Goal: Task Accomplishment & Management: Complete application form

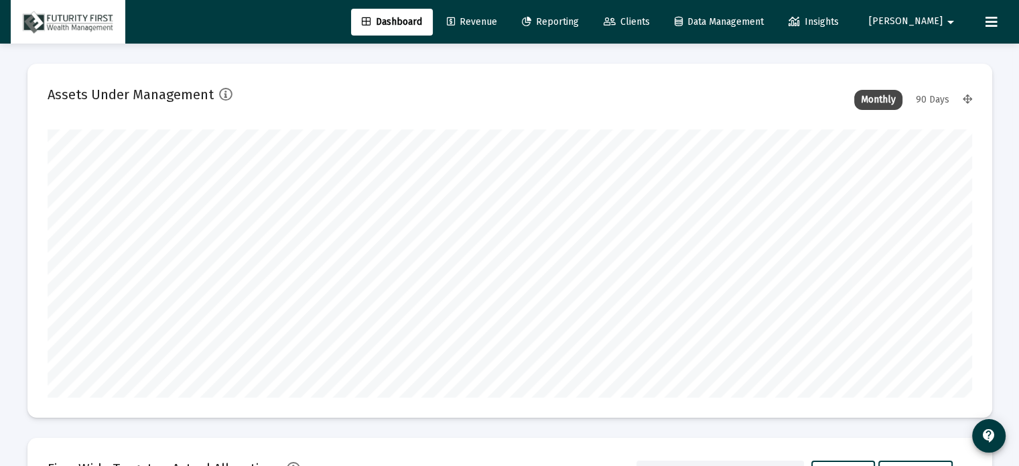
scroll to position [268, 498]
type input "[DATE]"
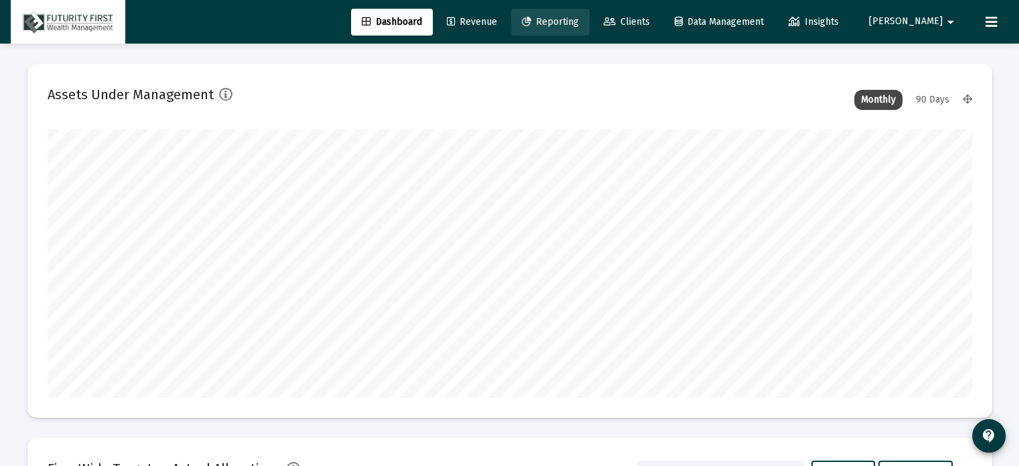
click at [579, 18] on span "Reporting" at bounding box center [550, 21] width 57 height 11
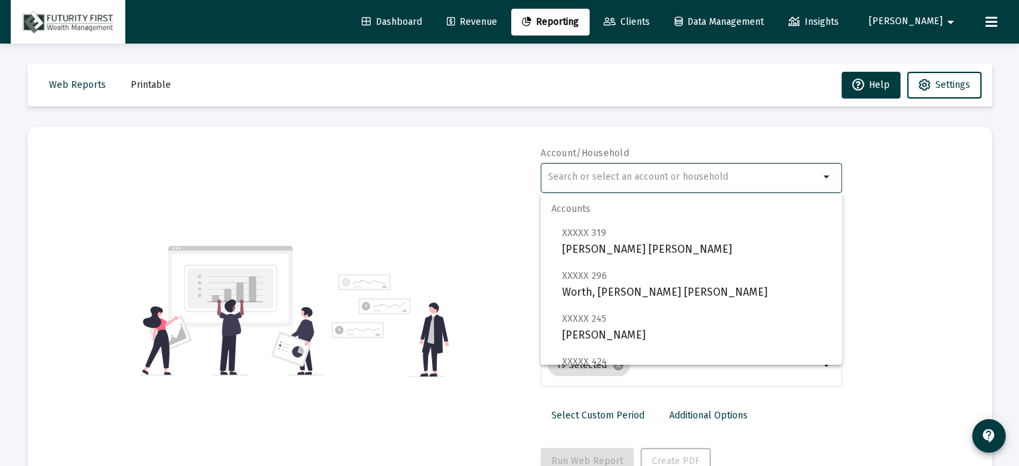
click at [615, 178] on input "text" at bounding box center [683, 177] width 271 height 11
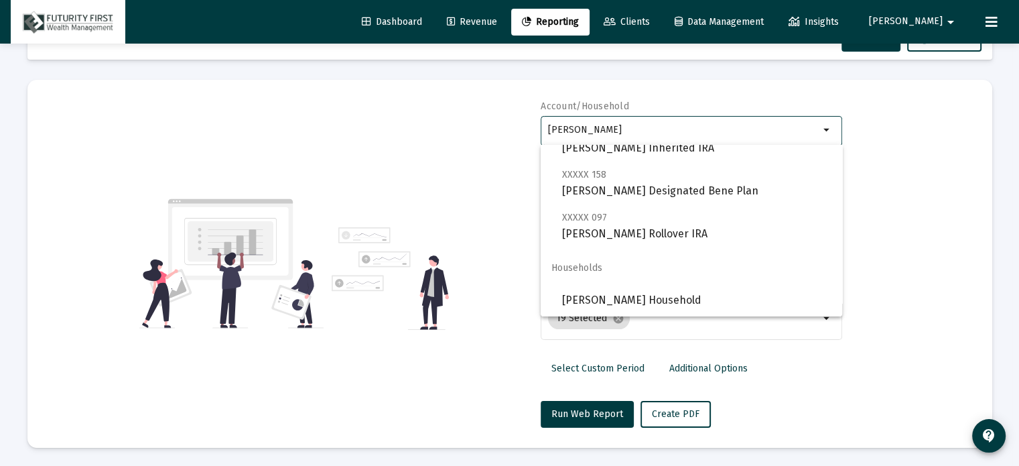
scroll to position [48, 0]
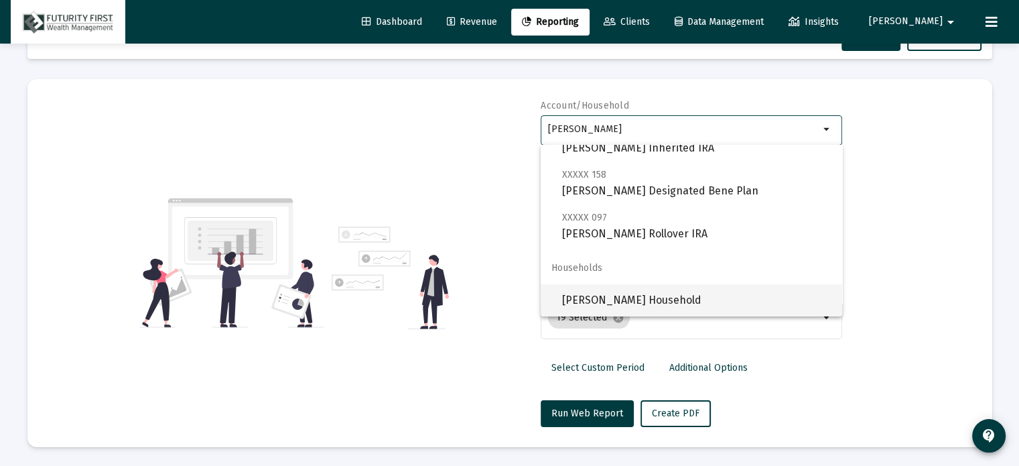
click at [588, 302] on span "Hammond Household" at bounding box center [696, 300] width 269 height 32
type input "Hammond Household"
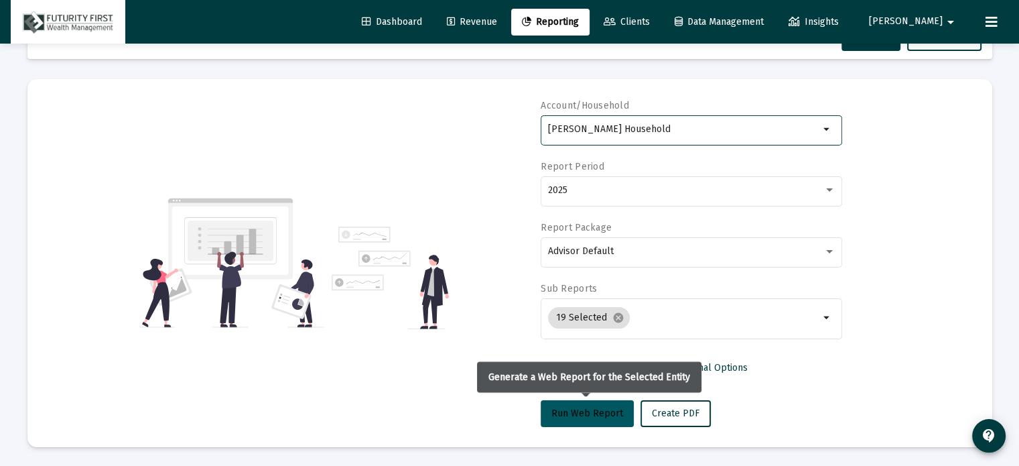
click at [594, 415] on span "Run Web Report" at bounding box center [587, 412] width 72 height 11
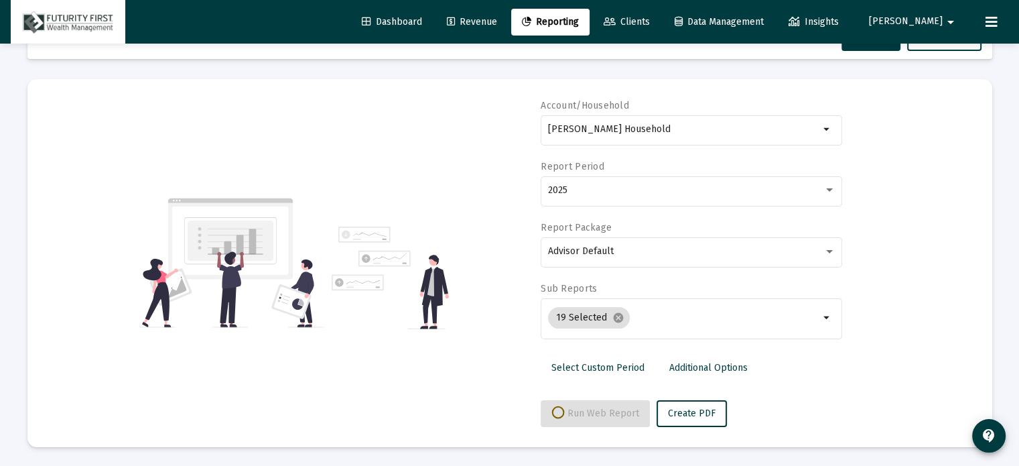
select select "View all"
click at [652, 412] on span "Push to PDF" at bounding box center [678, 412] width 52 height 11
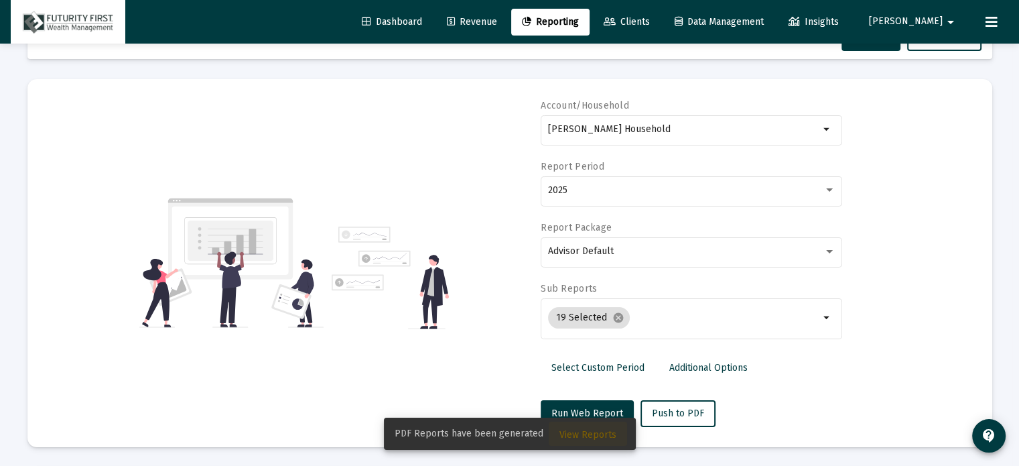
click at [600, 433] on span "View Reports" at bounding box center [587, 434] width 57 height 11
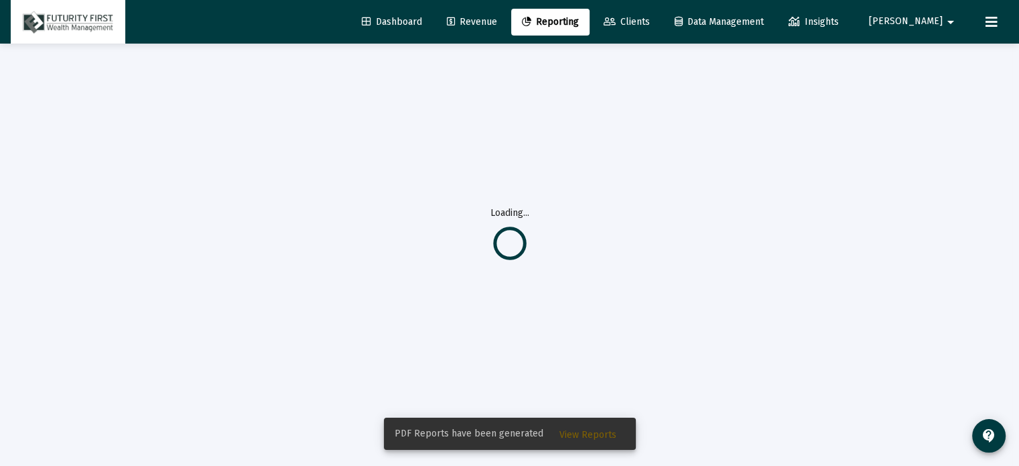
scroll to position [43, 0]
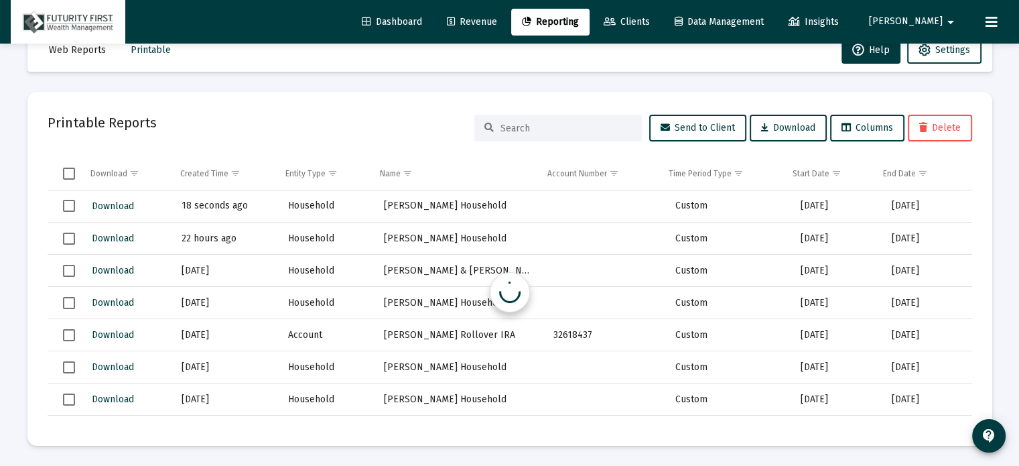
scroll to position [35, 0]
click at [113, 206] on span "Download" at bounding box center [113, 205] width 42 height 11
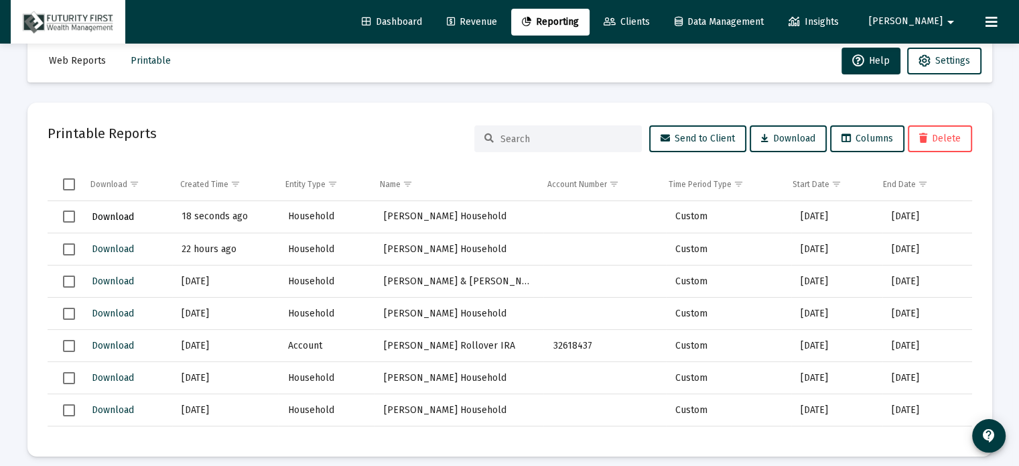
scroll to position [0, 0]
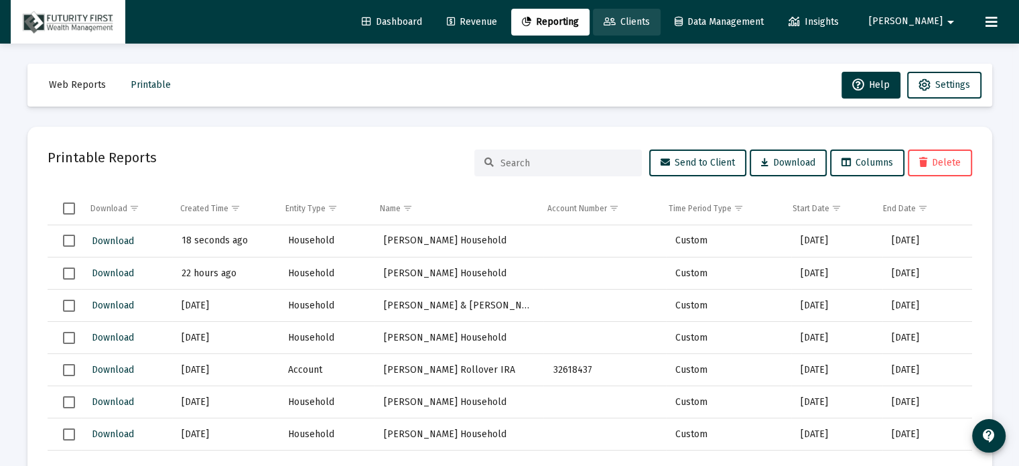
click at [661, 14] on link "Clients" at bounding box center [627, 22] width 68 height 27
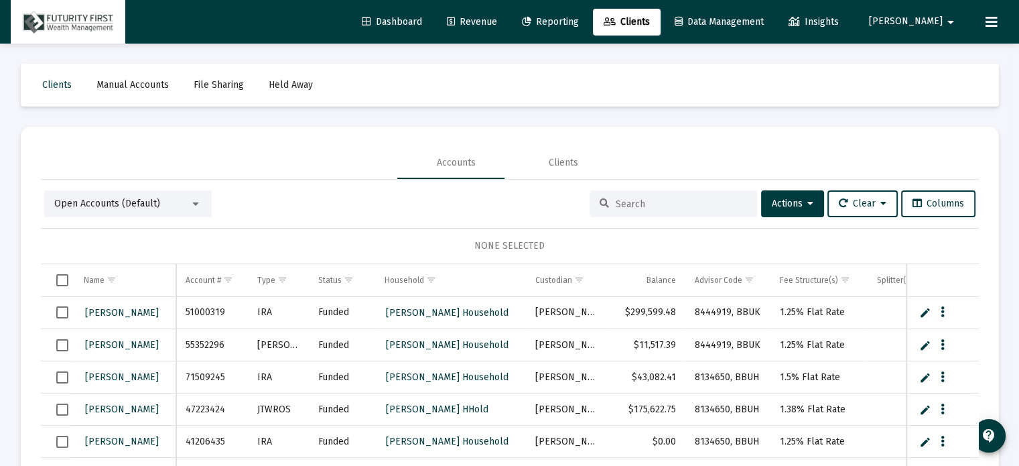
click at [661, 199] on input at bounding box center [681, 203] width 131 height 11
click at [184, 206] on div "Open Accounts (Default)" at bounding box center [121, 203] width 135 height 13
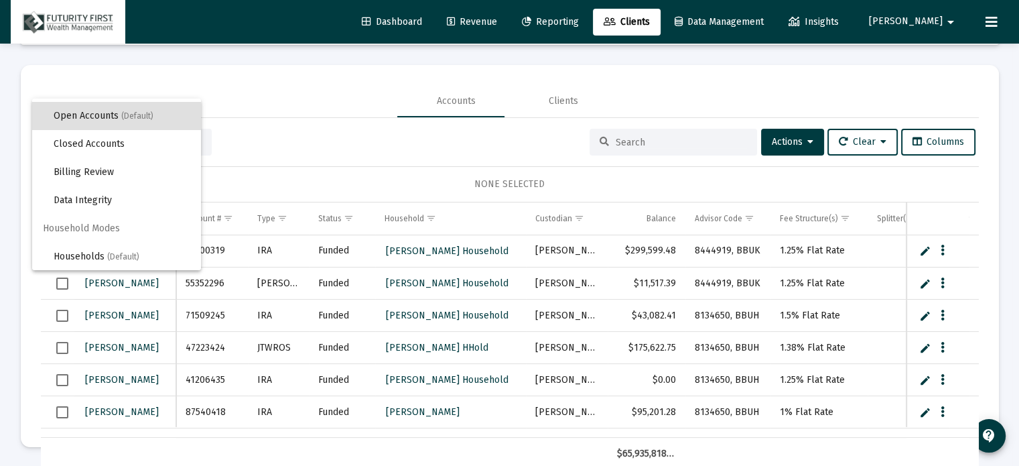
scroll to position [63, 0]
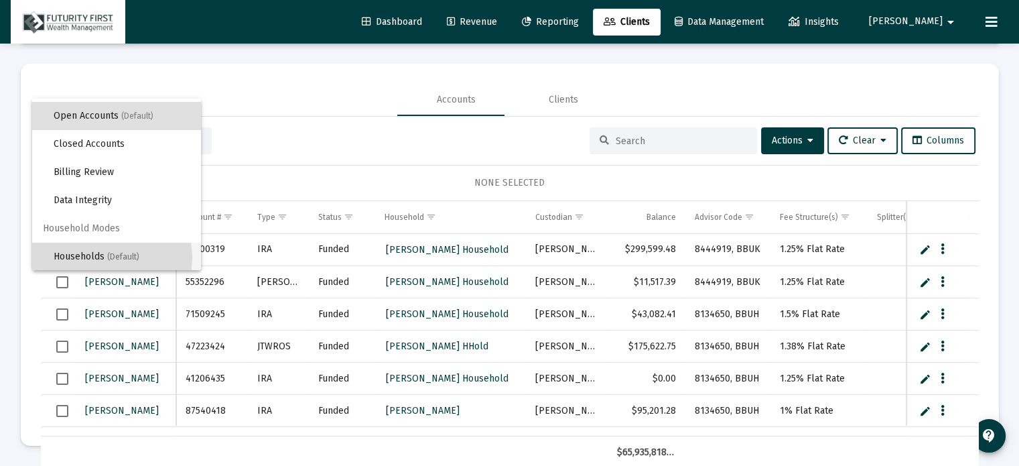
click at [102, 257] on span "Households (Default)" at bounding box center [122, 257] width 137 height 28
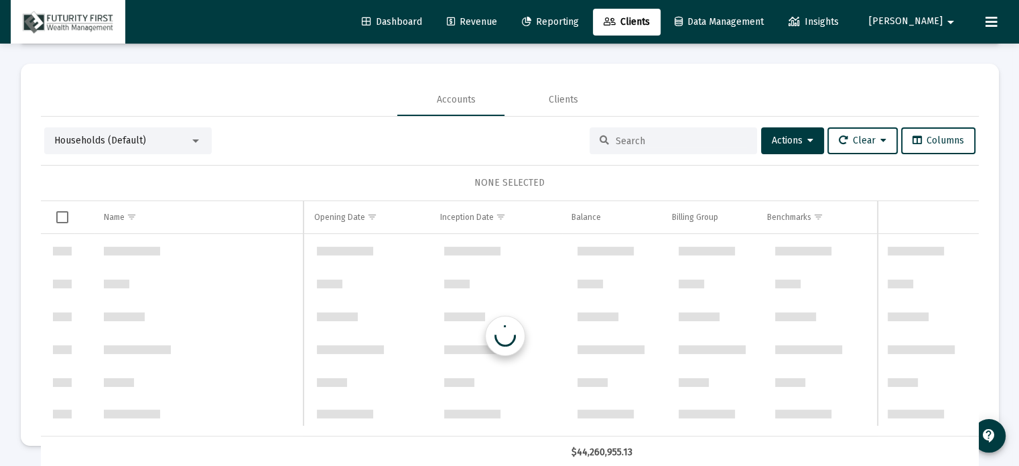
scroll to position [643, 0]
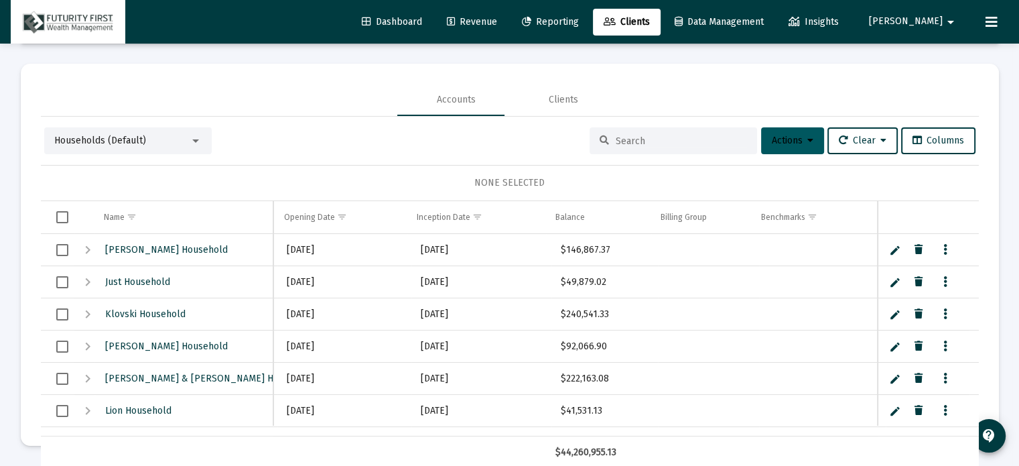
click at [784, 136] on span "Actions" at bounding box center [793, 140] width 42 height 11
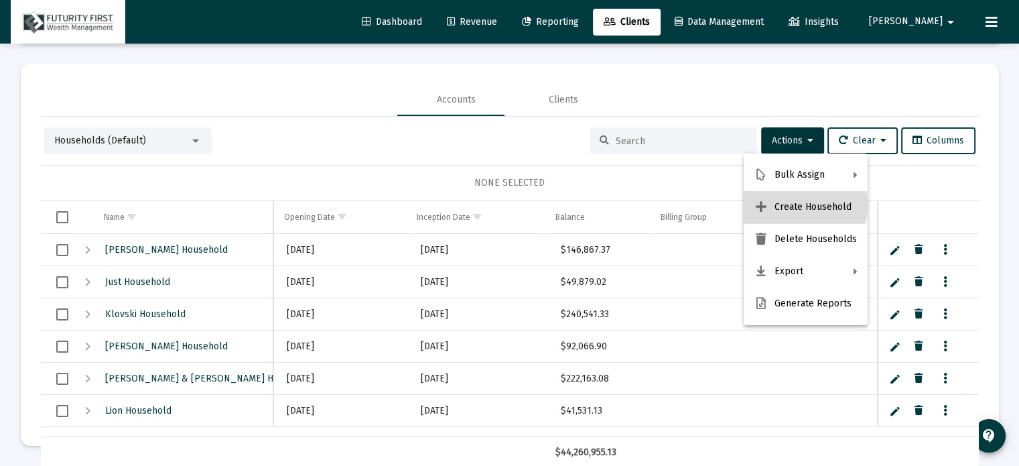
click at [796, 205] on button "Create Household" at bounding box center [806, 207] width 124 height 32
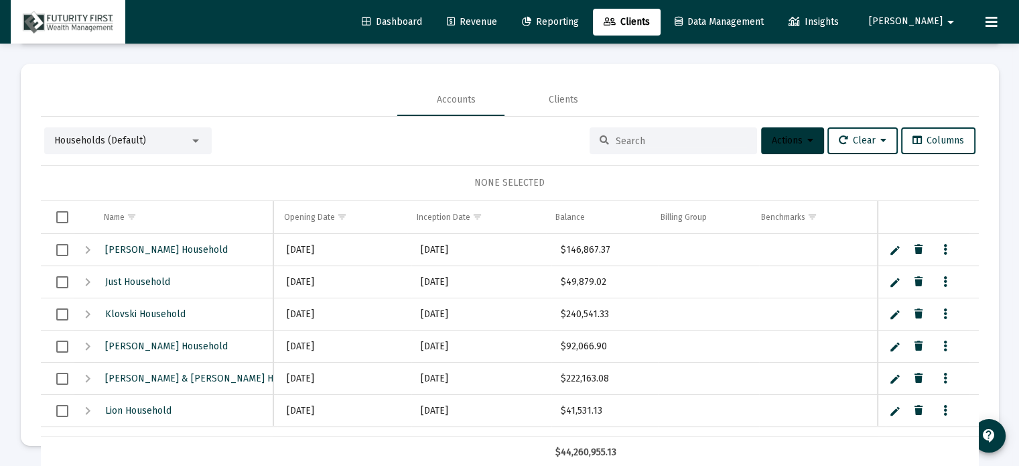
scroll to position [0, 0]
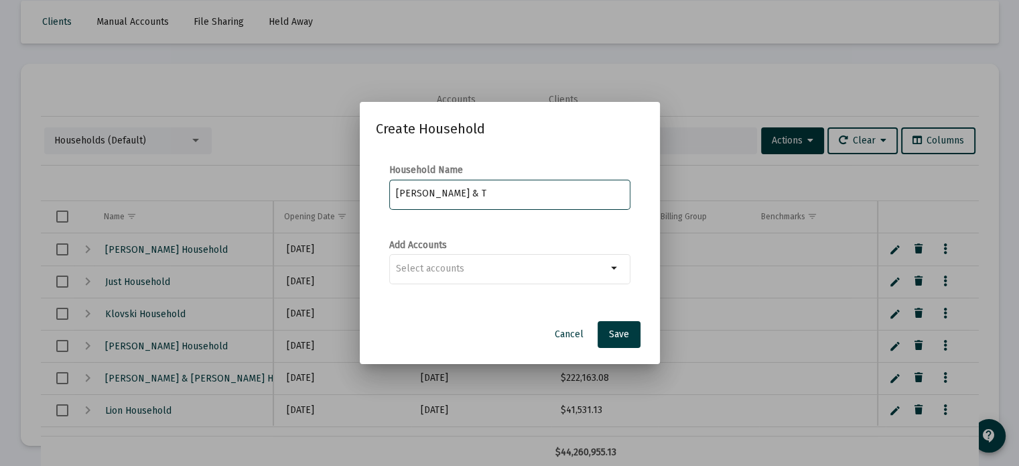
type input "[PERSON_NAME] & T"
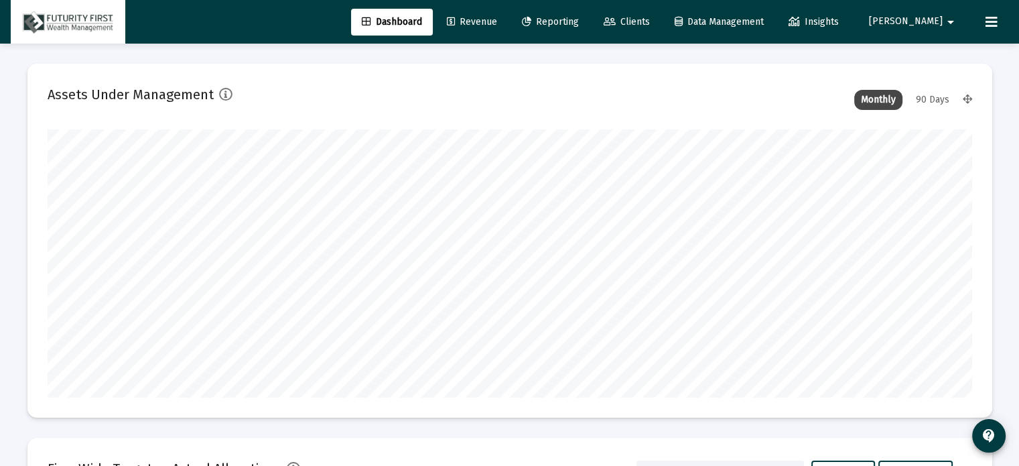
scroll to position [268, 498]
type input "[DATE]"
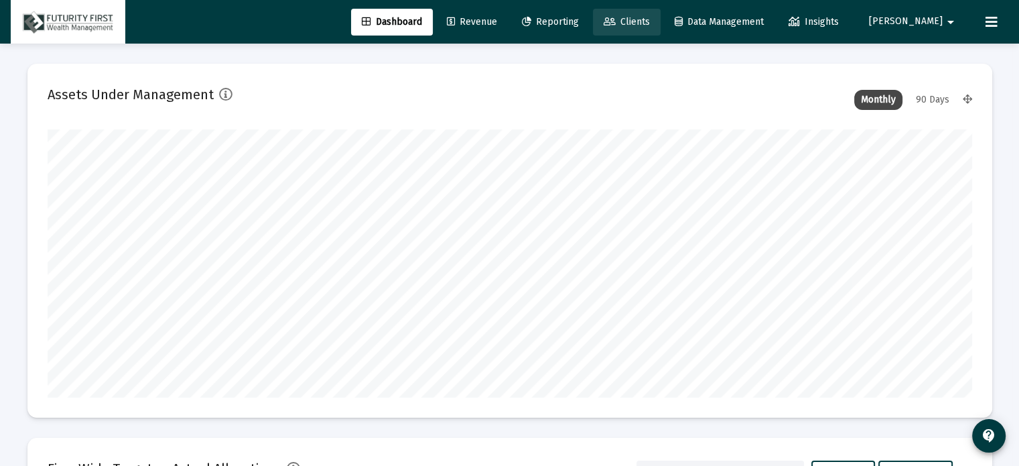
click at [616, 21] on icon at bounding box center [610, 21] width 12 height 9
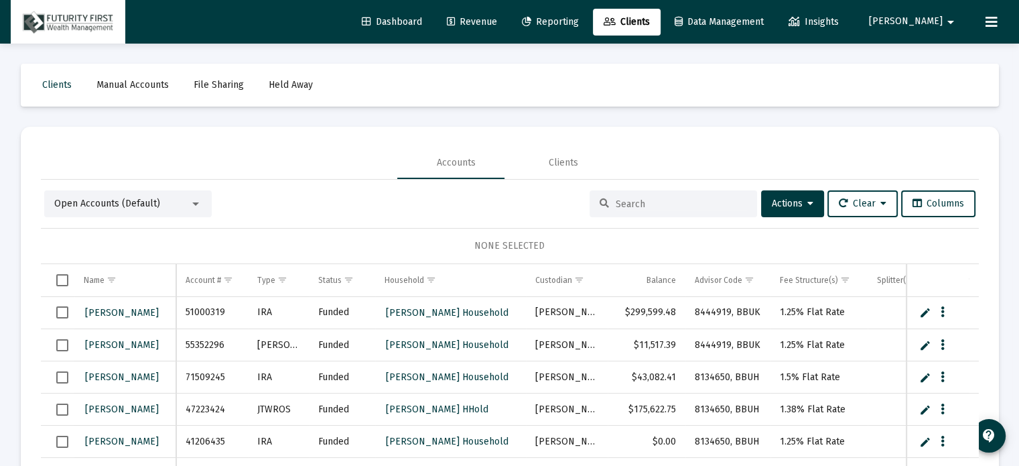
click at [196, 208] on div at bounding box center [196, 203] width 12 height 11
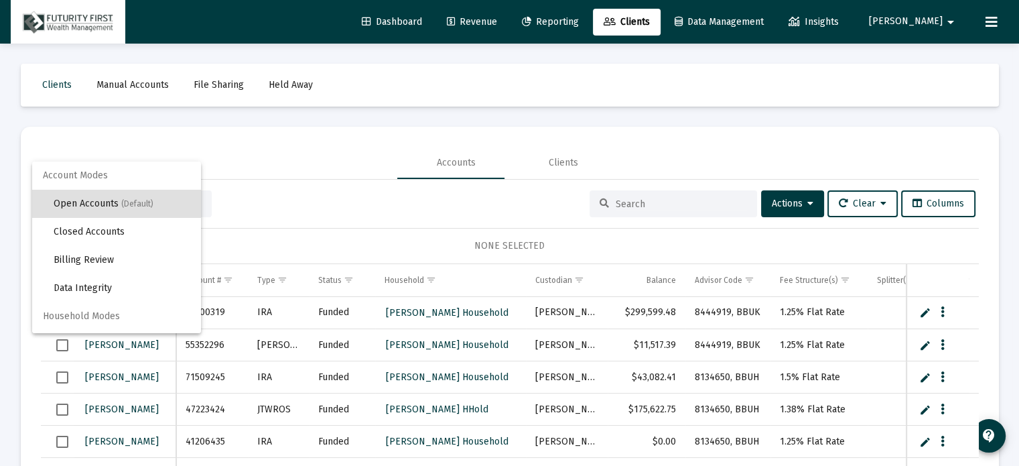
click at [107, 318] on span "Household Modes" at bounding box center [116, 316] width 169 height 28
click at [78, 314] on span "Household Modes" at bounding box center [116, 316] width 169 height 28
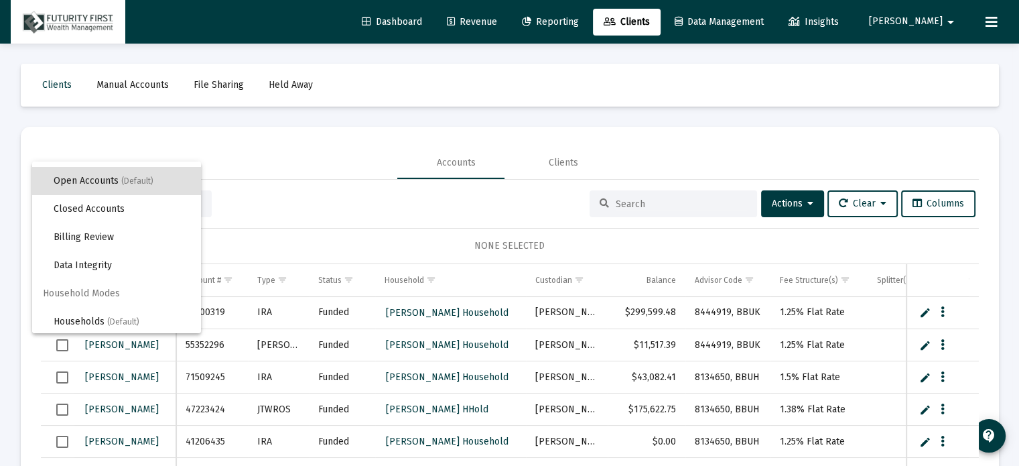
scroll to position [25, 0]
click at [94, 320] on span "Households (Default)" at bounding box center [122, 319] width 137 height 28
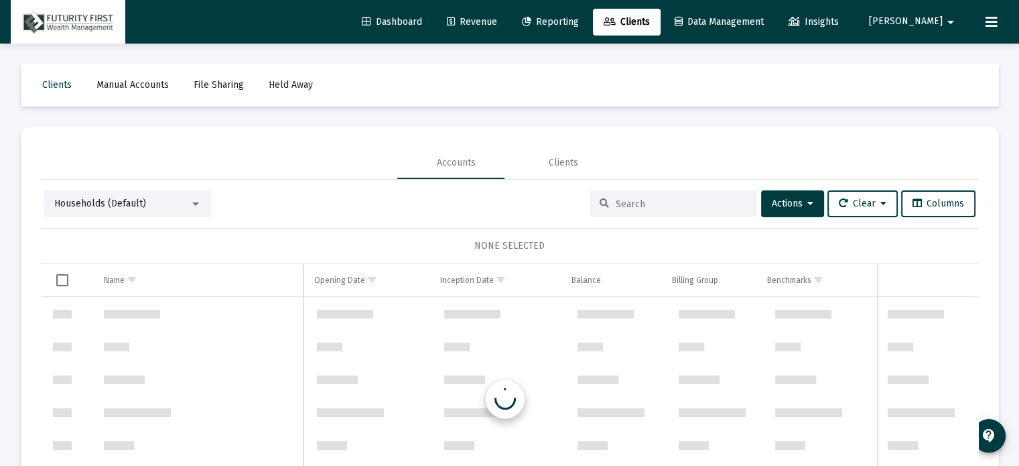
scroll to position [643, 0]
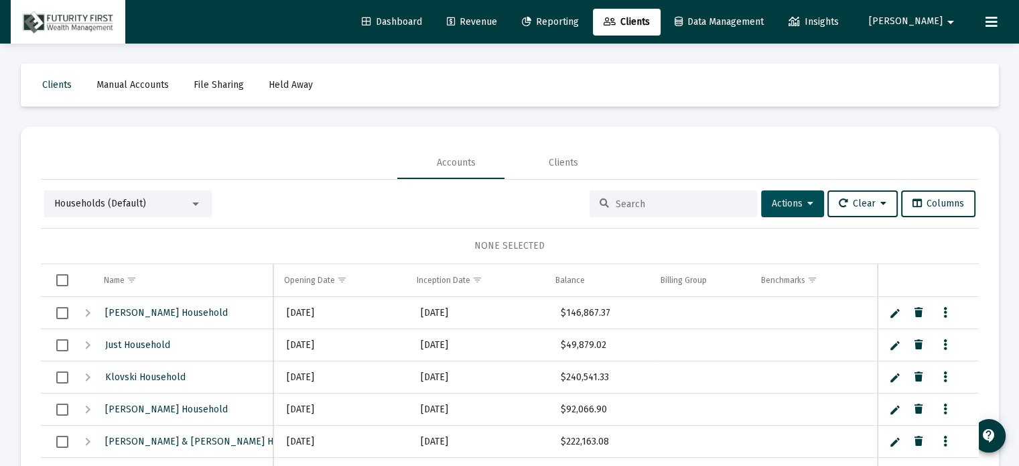
click at [772, 199] on span "Actions" at bounding box center [793, 203] width 42 height 11
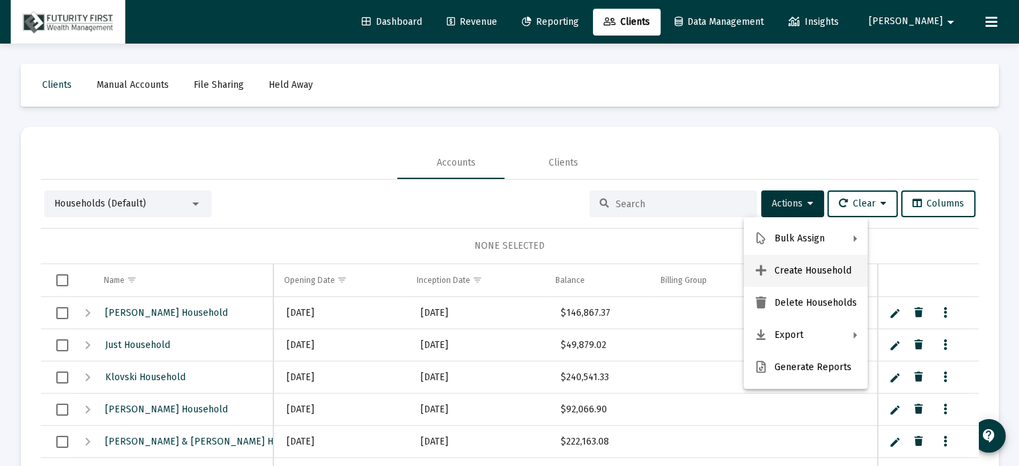
click at [811, 267] on button "Create Household" at bounding box center [806, 271] width 124 height 32
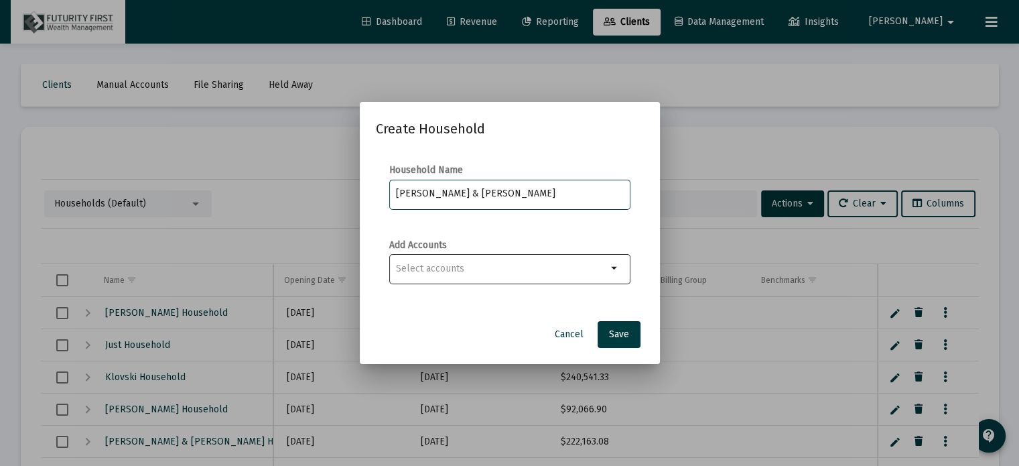
type input "[PERSON_NAME] & [PERSON_NAME]"
click at [473, 271] on input "Selection" at bounding box center [501, 268] width 211 height 11
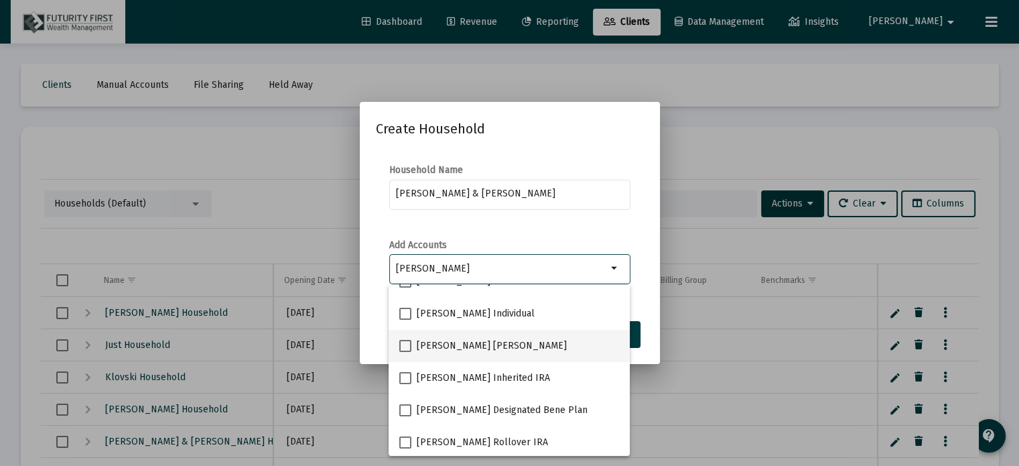
scroll to position [21, 0]
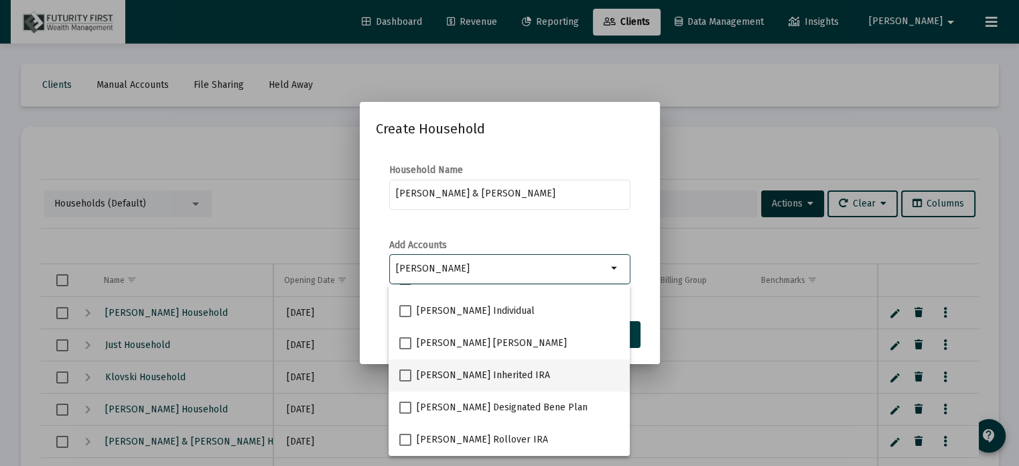
type input "[PERSON_NAME]"
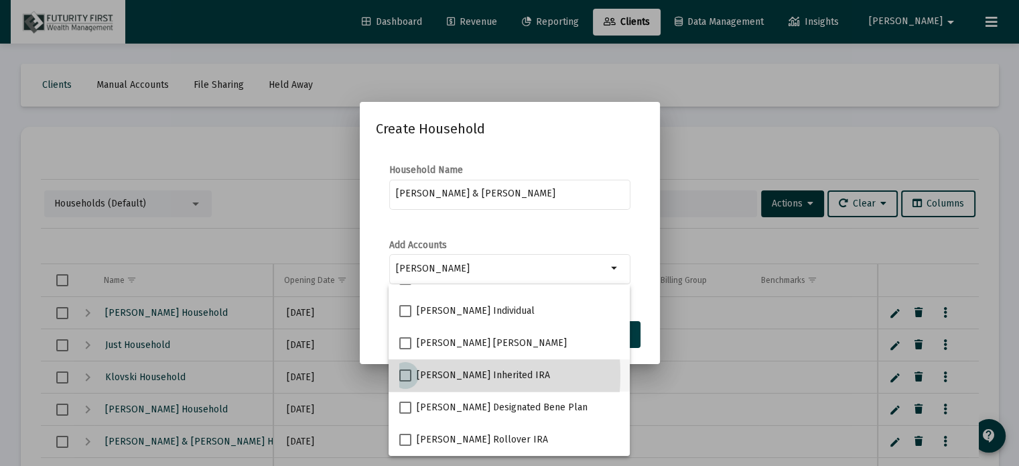
click at [402, 374] on span at bounding box center [405, 375] width 12 height 12
click at [405, 381] on input "[PERSON_NAME] Inherited IRA" at bounding box center [405, 381] width 1 height 1
checkbox input "true"
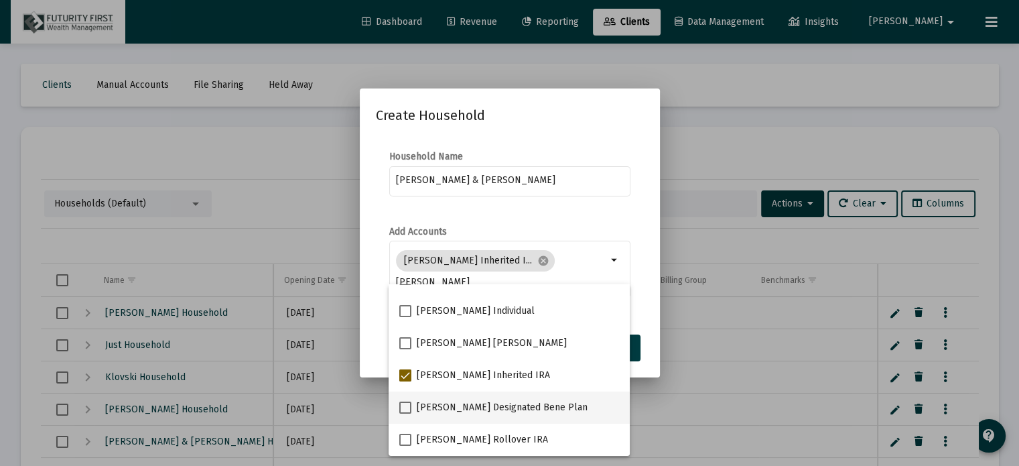
click at [413, 407] on label "[PERSON_NAME] Designated Bene Plan" at bounding box center [493, 407] width 188 height 16
click at [405, 413] on input "[PERSON_NAME] Designated Bene Plan" at bounding box center [405, 413] width 1 height 1
checkbox input "true"
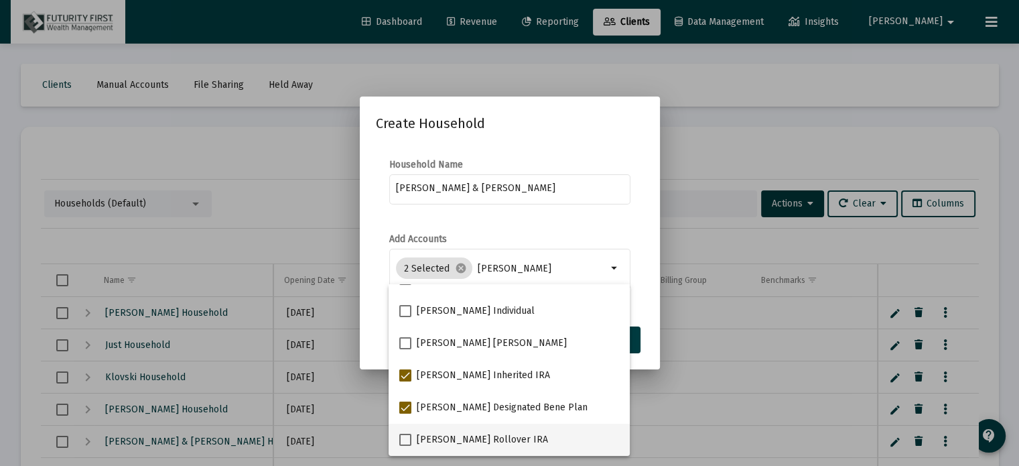
click at [403, 439] on span at bounding box center [405, 439] width 12 height 12
click at [405, 446] on input "[PERSON_NAME] Rollover IRA" at bounding box center [405, 446] width 1 height 1
checkbox input "true"
click at [629, 206] on div "[PERSON_NAME] & [PERSON_NAME]" at bounding box center [509, 195] width 241 height 43
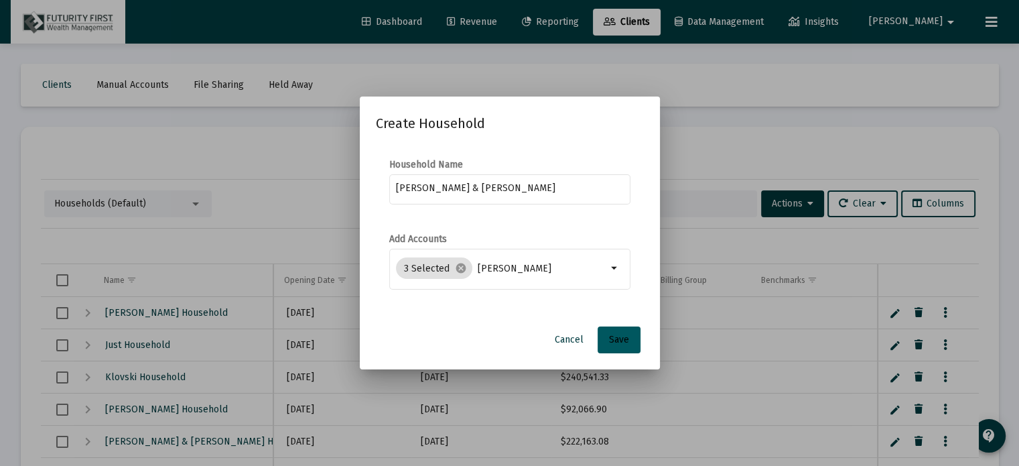
click at [629, 339] on button "Save" at bounding box center [619, 339] width 43 height 27
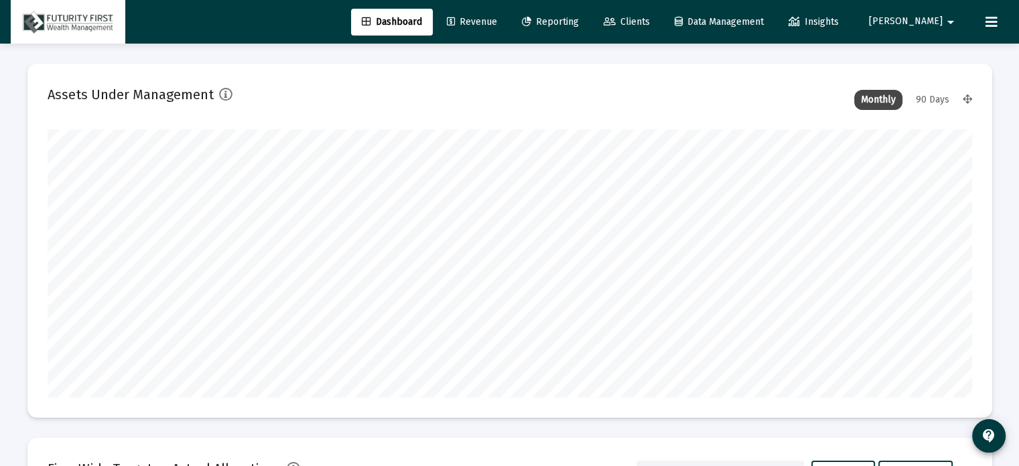
scroll to position [268, 925]
type input "[DATE]"
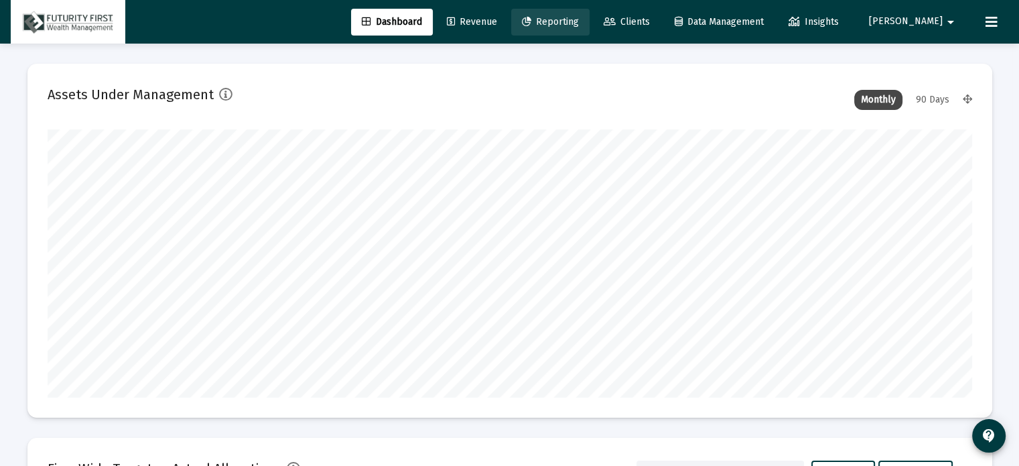
click at [579, 23] on span "Reporting" at bounding box center [550, 21] width 57 height 11
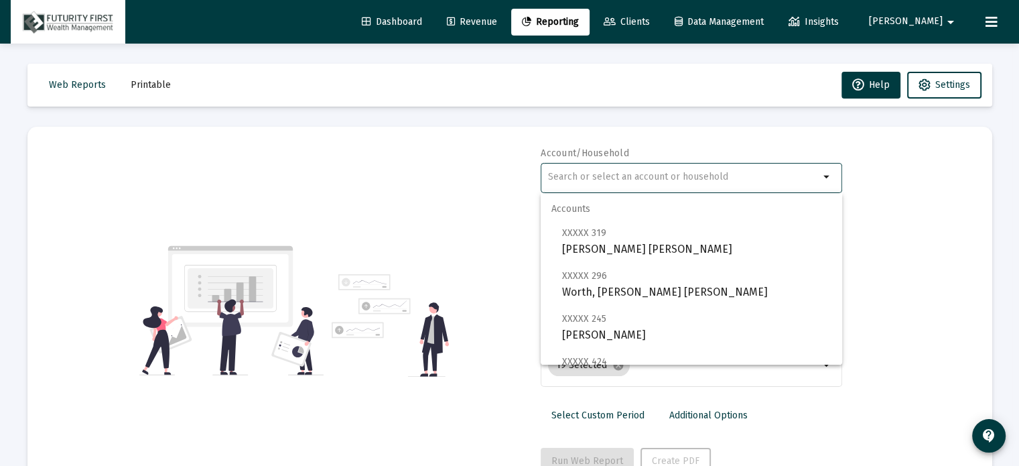
click at [679, 176] on input "text" at bounding box center [683, 177] width 271 height 11
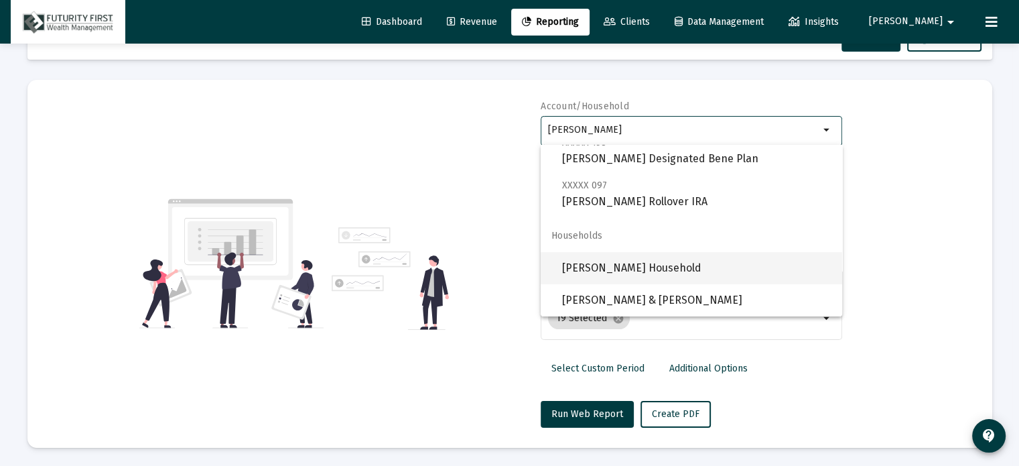
scroll to position [48, 0]
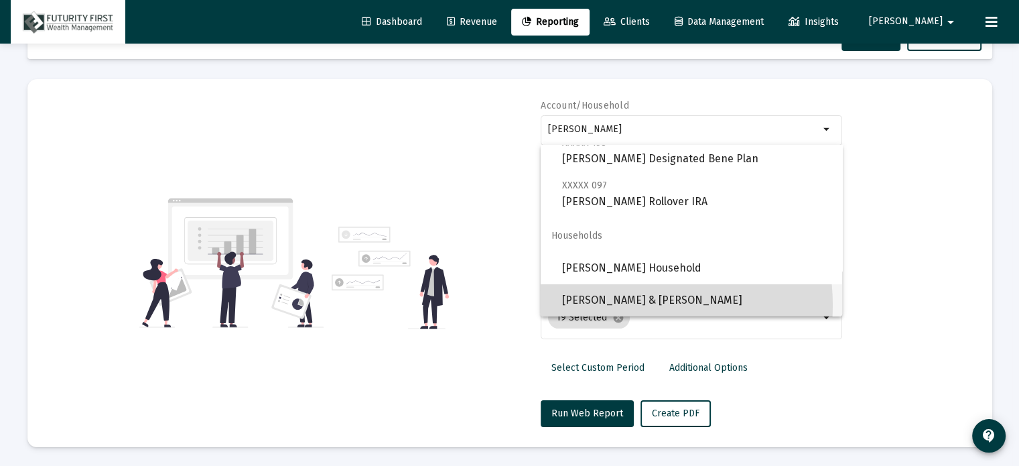
click at [613, 305] on span "[PERSON_NAME] & [PERSON_NAME]" at bounding box center [696, 300] width 269 height 32
type input "[PERSON_NAME] & [PERSON_NAME]"
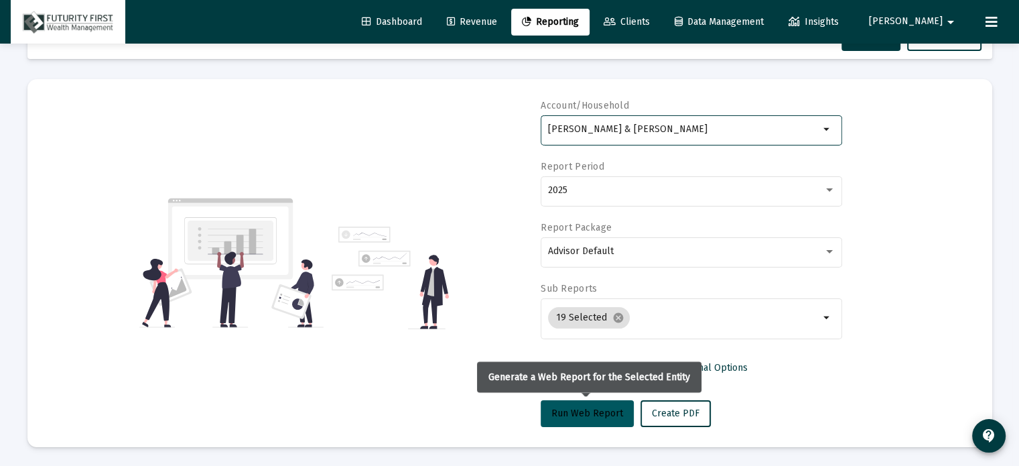
click at [601, 423] on button "Run Web Report" at bounding box center [587, 413] width 93 height 27
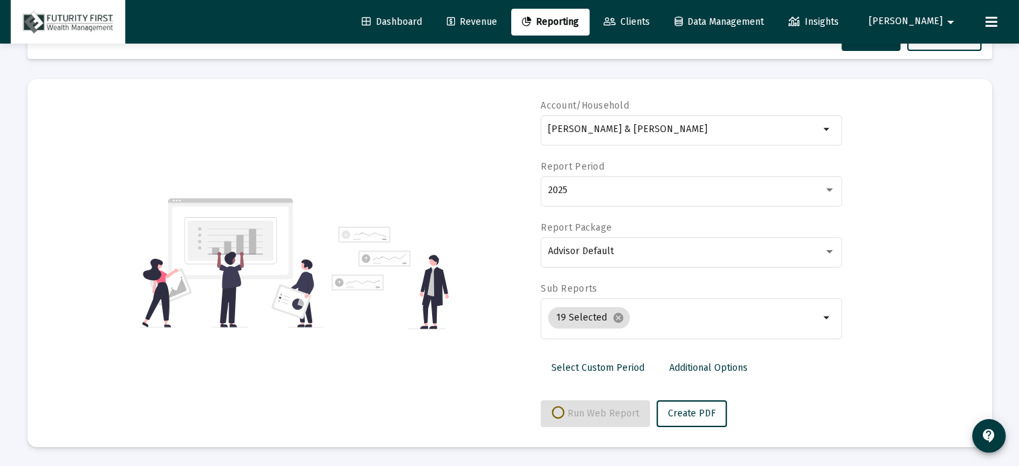
select select "View all"
